Goal: Entertainment & Leisure: Consume media (video, audio)

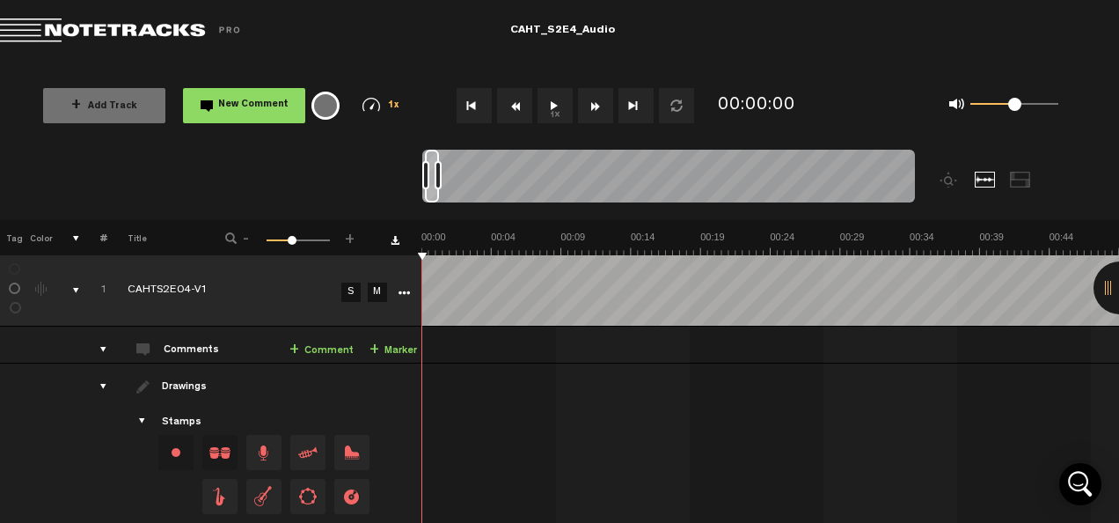
click at [553, 96] on button "1x" at bounding box center [555, 105] width 35 height 35
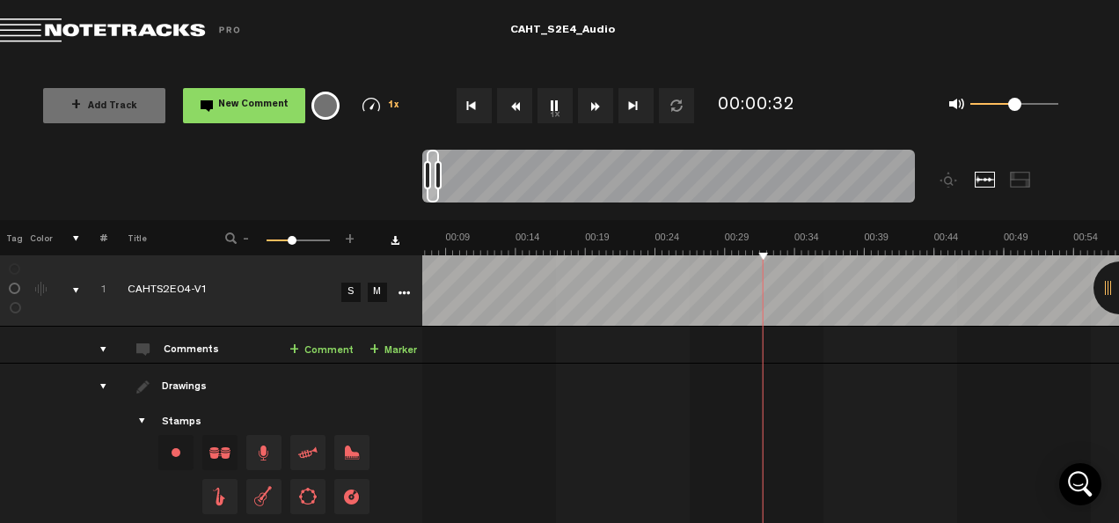
scroll to position [0, 115]
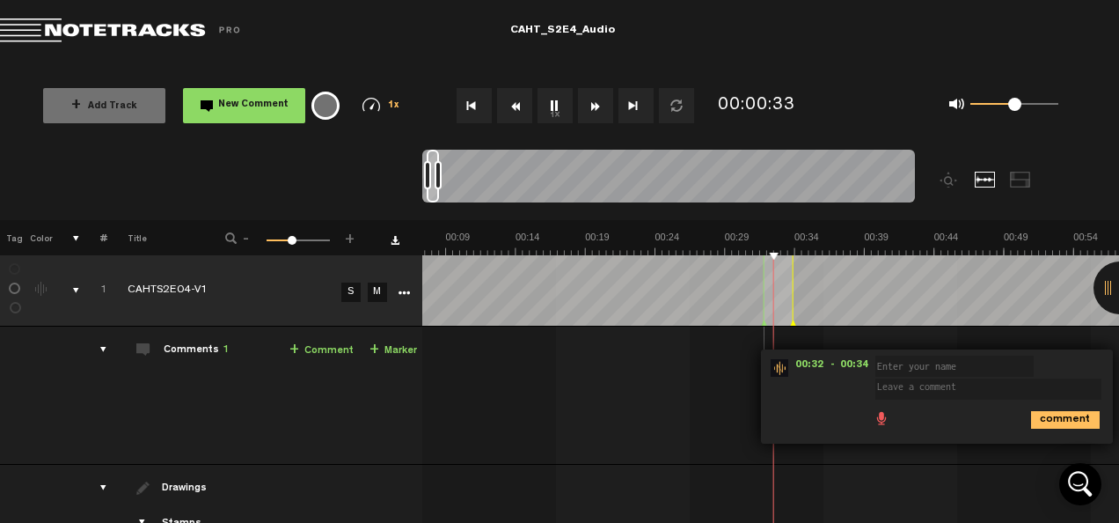
click at [550, 127] on div "1x" at bounding box center [566, 106] width 289 height 62
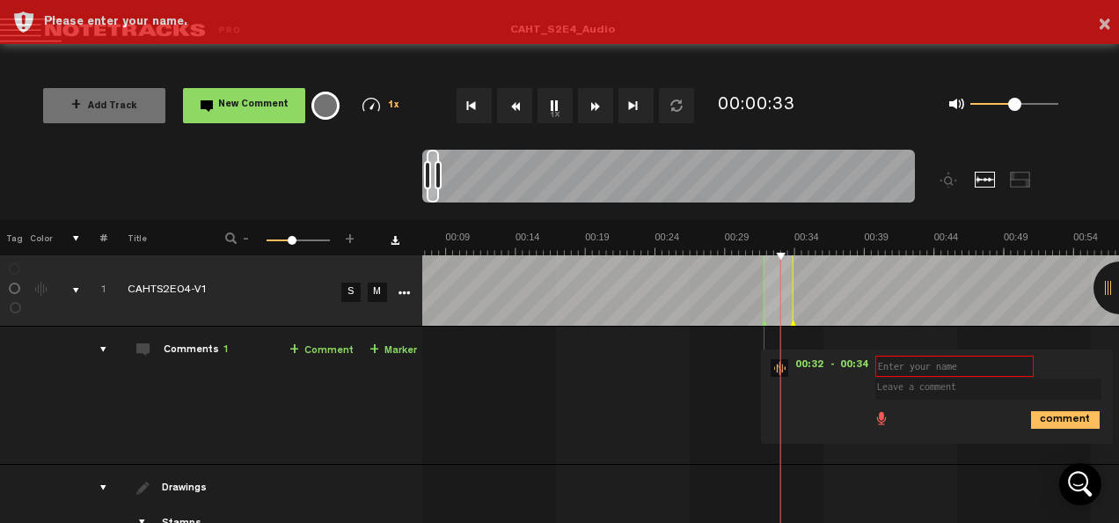
click at [554, 102] on button "1x" at bounding box center [555, 105] width 35 height 35
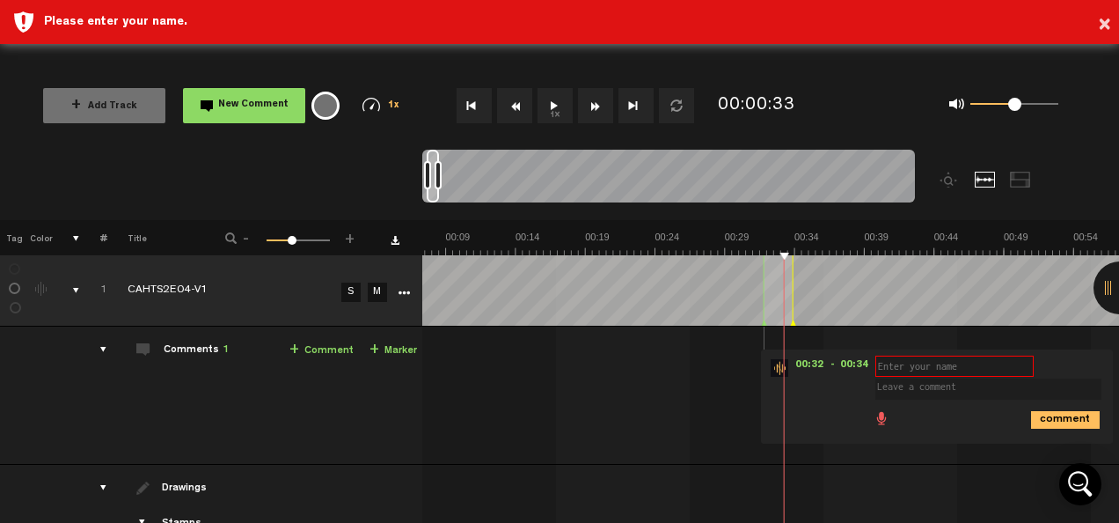
click at [554, 102] on button "1x" at bounding box center [555, 105] width 35 height 35
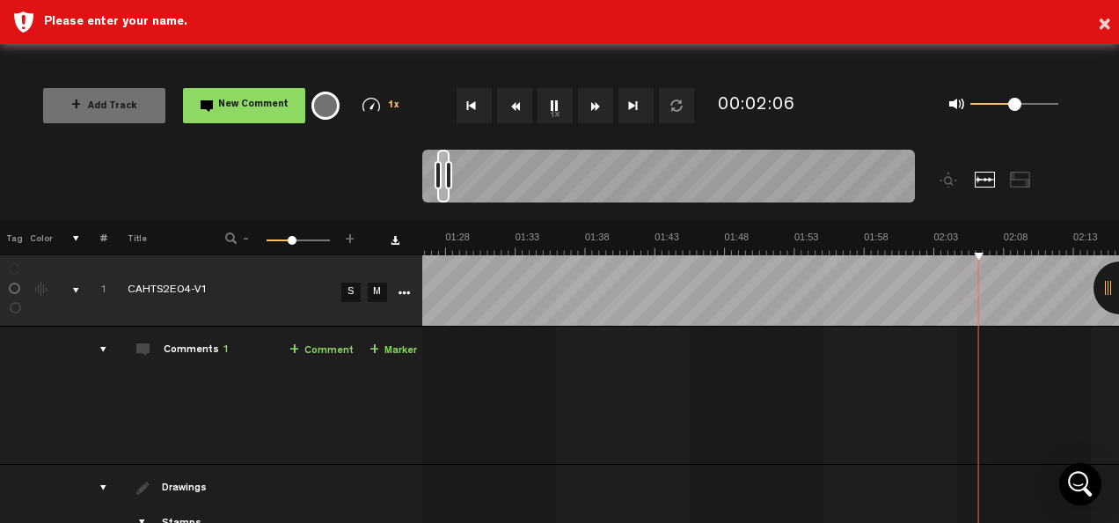
scroll to position [0, 1232]
click at [567, 106] on button "1x" at bounding box center [555, 105] width 35 height 35
click at [535, 87] on div "1x" at bounding box center [566, 106] width 289 height 62
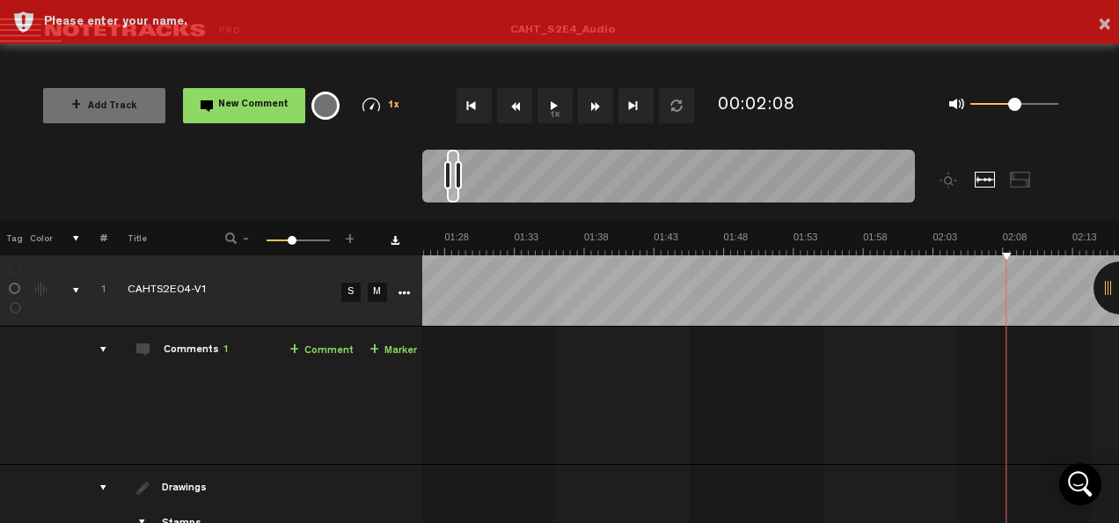
click at [546, 99] on button "1x" at bounding box center [555, 105] width 35 height 35
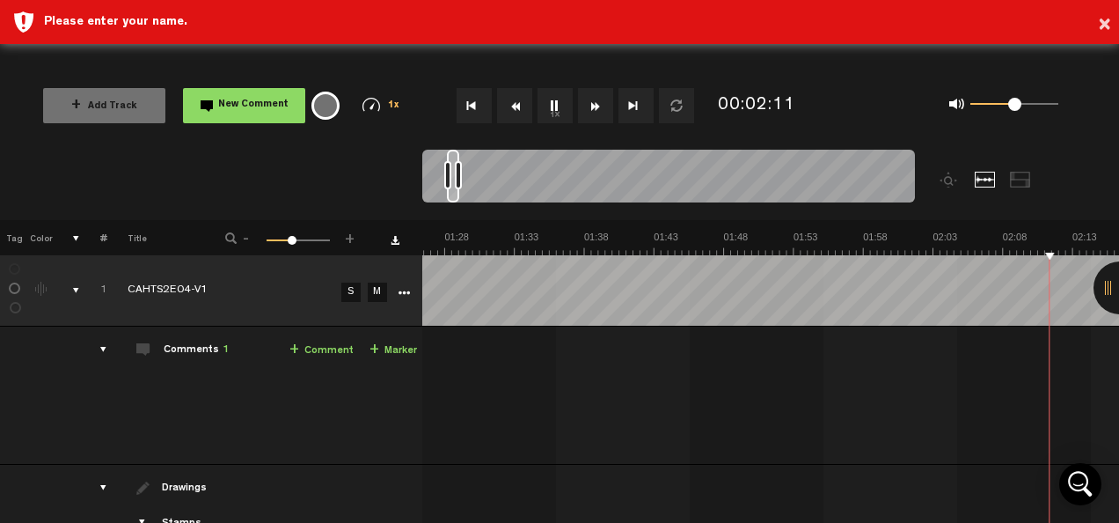
scroll to position [0, 1512]
click at [546, 99] on button "1x" at bounding box center [555, 105] width 35 height 35
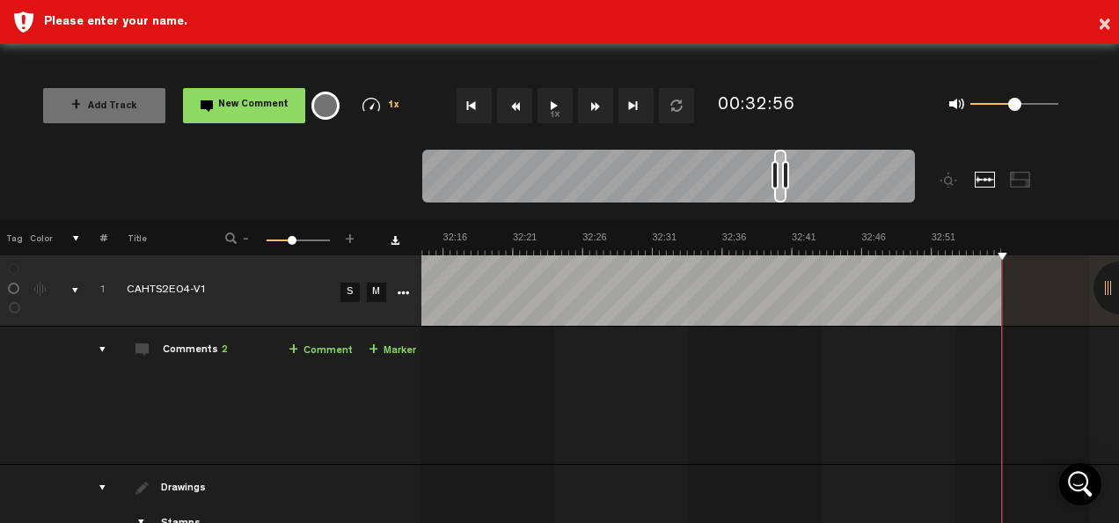
scroll to position [0, 27336]
